Goal: Find specific page/section: Locate a particular part of the current website

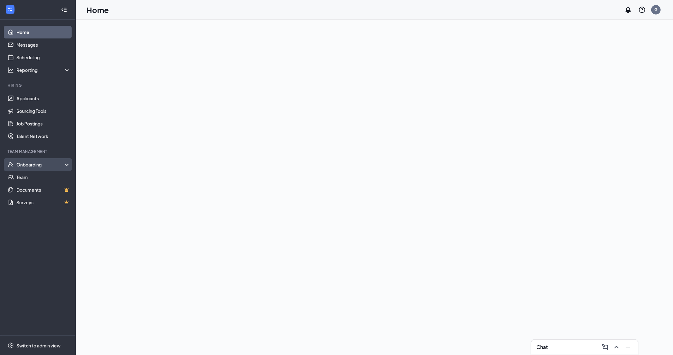
click at [32, 165] on div "Onboarding" at bounding box center [40, 164] width 49 height 6
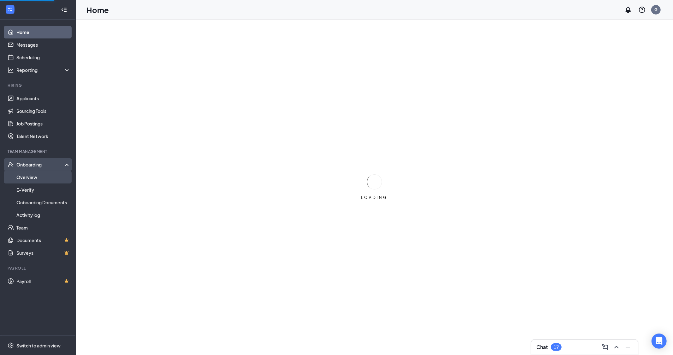
click at [29, 180] on link "Overview" at bounding box center [43, 177] width 54 height 13
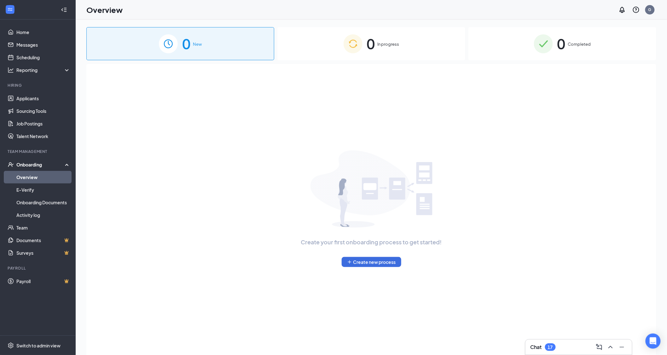
click at [556, 42] on div "0 Completed" at bounding box center [563, 43] width 188 height 33
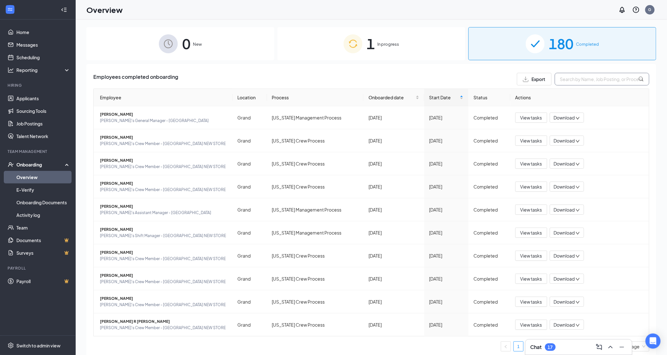
click at [569, 81] on input "text" at bounding box center [602, 79] width 95 height 13
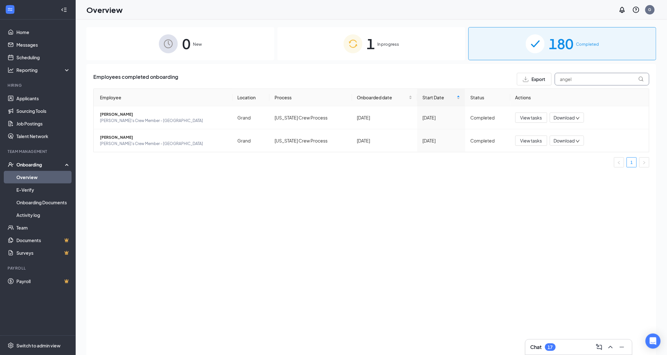
click at [600, 79] on input "angel" at bounding box center [602, 79] width 95 height 13
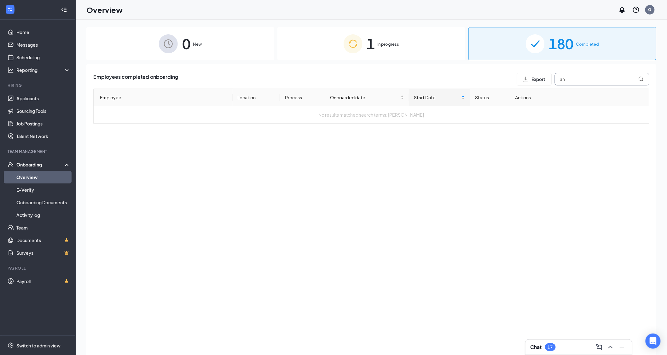
type input "a"
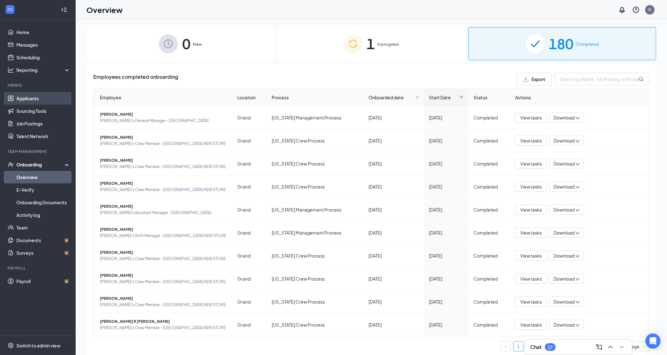
click at [41, 98] on link "Applicants" at bounding box center [43, 98] width 54 height 13
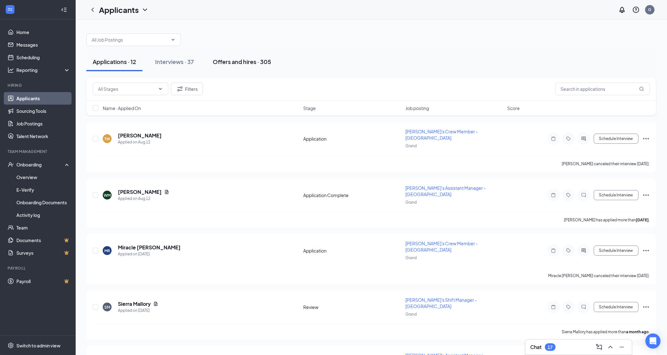
click at [244, 60] on div "Offers and hires · 305" at bounding box center [242, 62] width 58 height 8
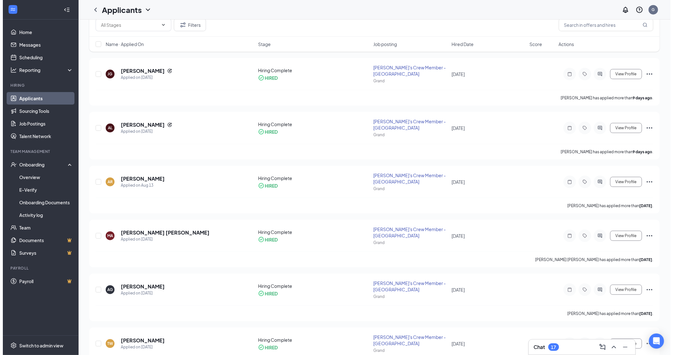
scroll to position [70, 0]
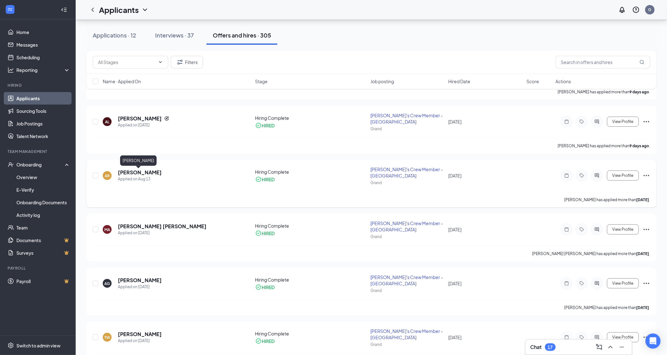
click at [130, 172] on h5 "[PERSON_NAME]" at bounding box center [140, 172] width 44 height 7
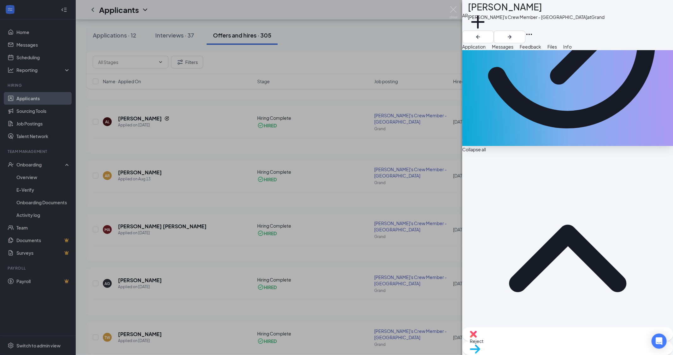
scroll to position [140, 0]
